Goal: Find specific page/section: Find specific page/section

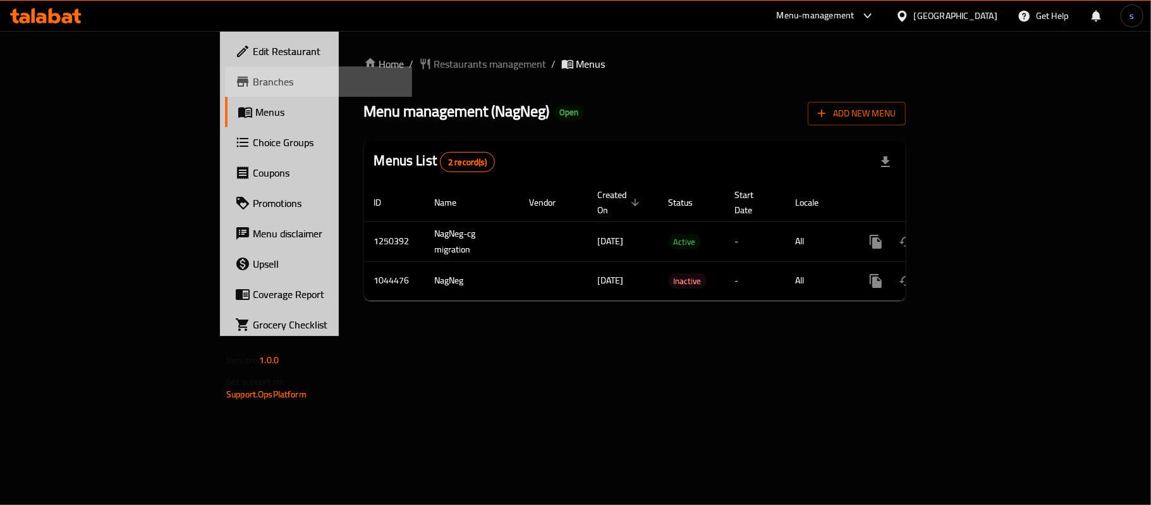
click at [253, 82] on span "Branches" at bounding box center [327, 81] width 149 height 15
click at [577, 61] on span "Menus" at bounding box center [591, 63] width 29 height 15
drag, startPoint x: 428, startPoint y: 71, endPoint x: 578, endPoint y: 47, distance: 151.8
click at [577, 71] on span "Menus" at bounding box center [591, 63] width 29 height 15
click at [849, 18] on div "Menu-management" at bounding box center [816, 15] width 78 height 15
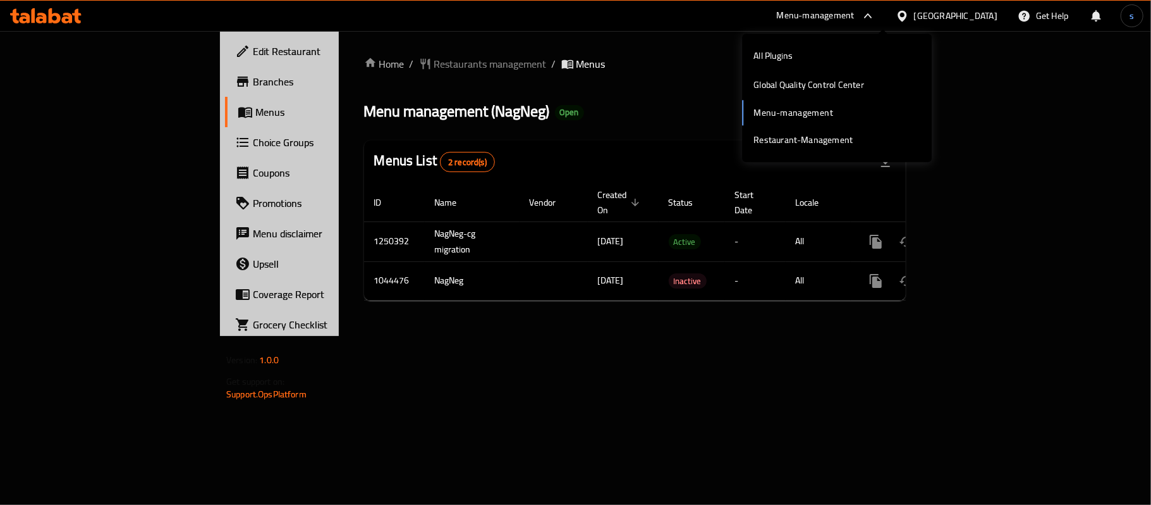
click at [795, 109] on div "All Plugins Global Quality Control Center Menu-management Restaurant-Management" at bounding box center [837, 97] width 190 height 113
click at [802, 53] on div "All Plugins" at bounding box center [773, 55] width 59 height 29
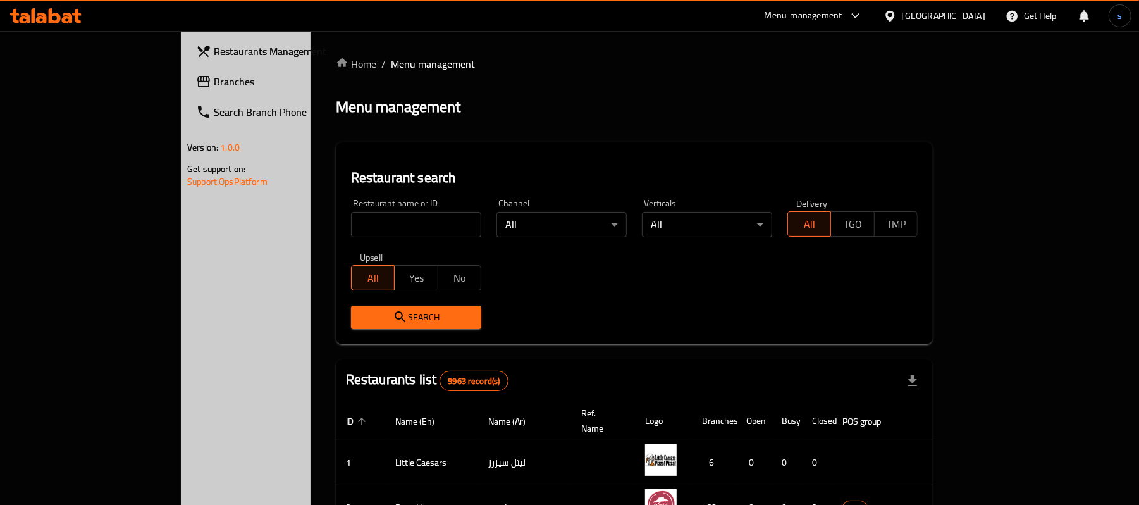
click at [214, 77] on span "Branches" at bounding box center [287, 81] width 147 height 15
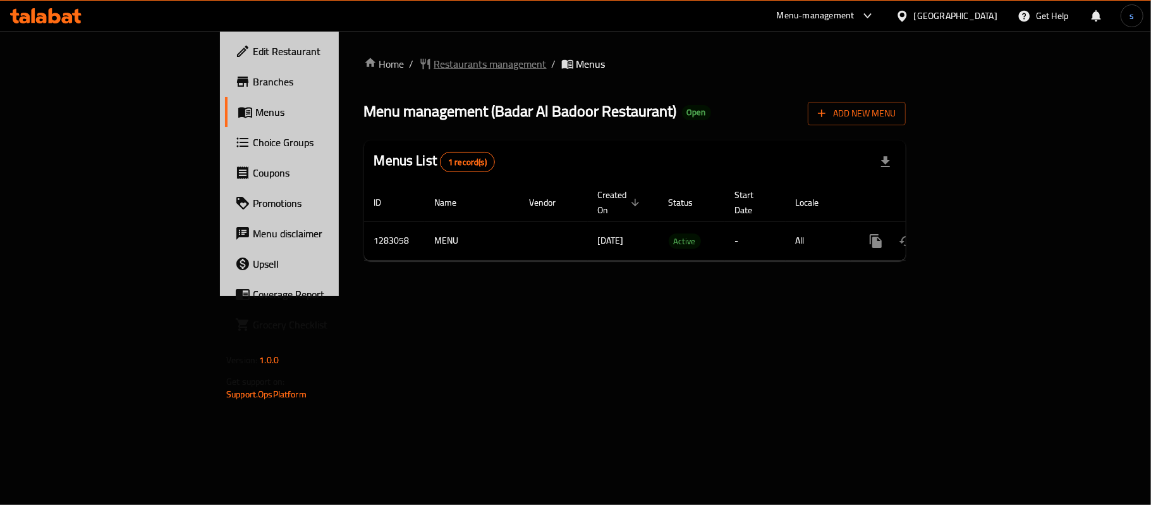
click at [434, 66] on span "Restaurants management" at bounding box center [490, 63] width 113 height 15
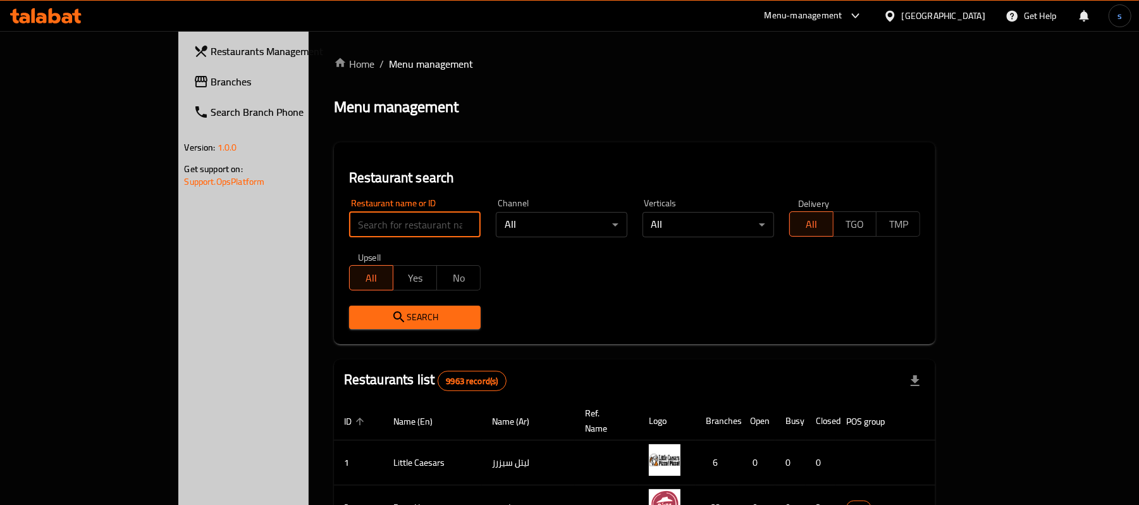
click at [349, 216] on input "search" at bounding box center [415, 224] width 132 height 25
paste input "695096"
type input "695096"
click button "Search" at bounding box center [415, 316] width 132 height 23
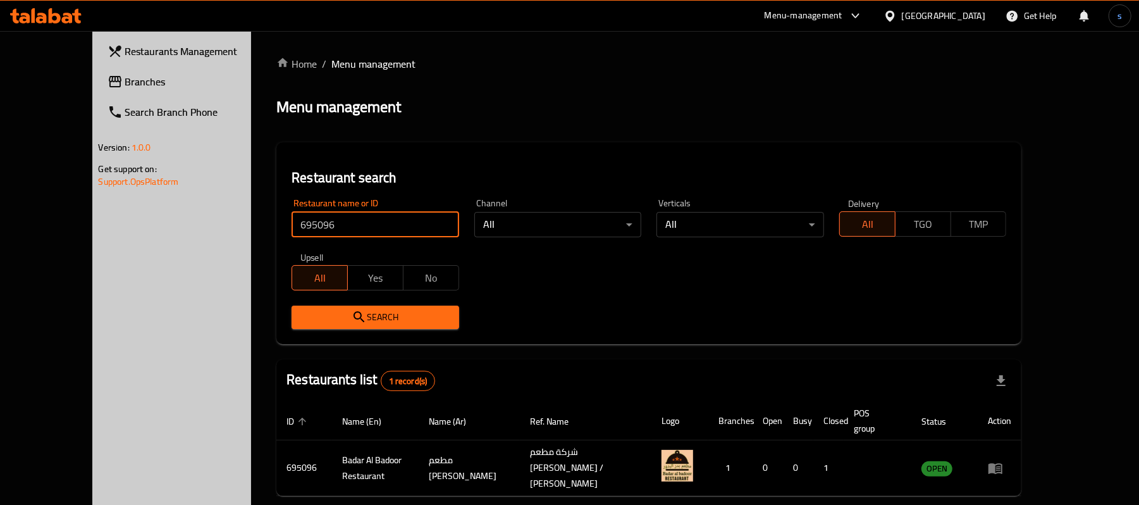
click button "Search" at bounding box center [376, 316] width 168 height 23
click at [302, 309] on span "Search" at bounding box center [375, 317] width 147 height 16
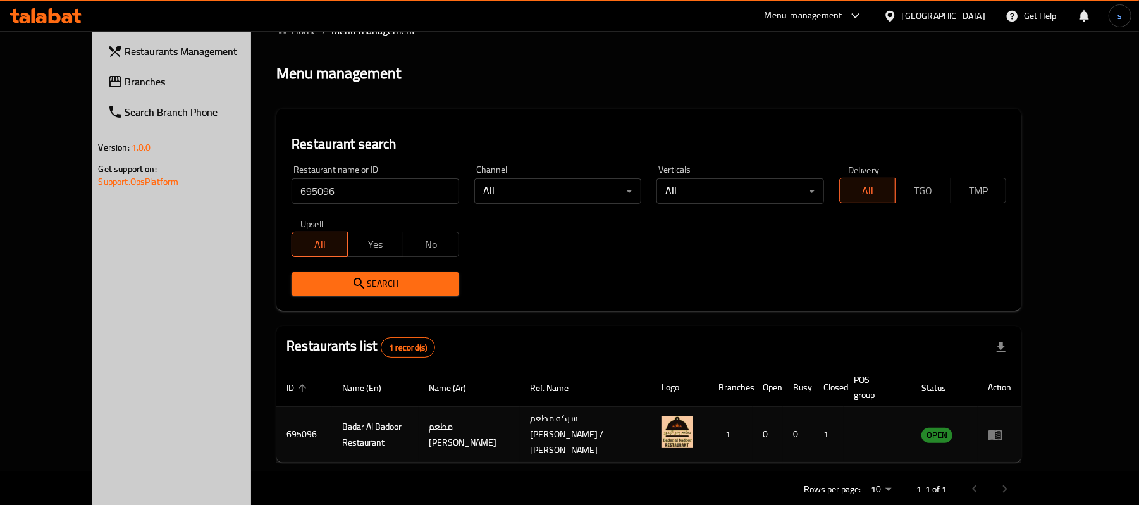
scroll to position [35, 0]
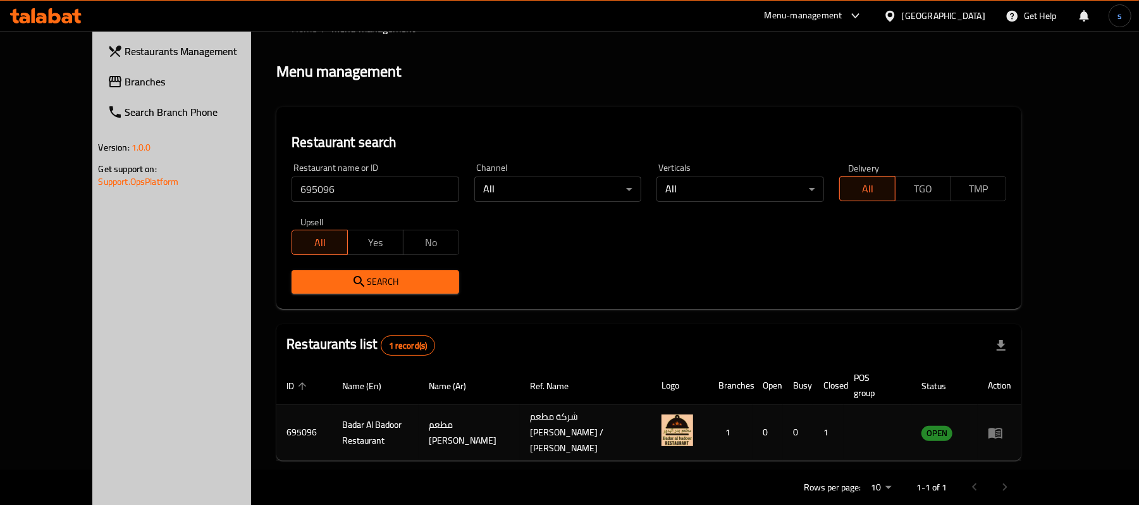
click at [1003, 425] on icon "enhanced table" at bounding box center [995, 432] width 15 height 15
